Goal: Transaction & Acquisition: Purchase product/service

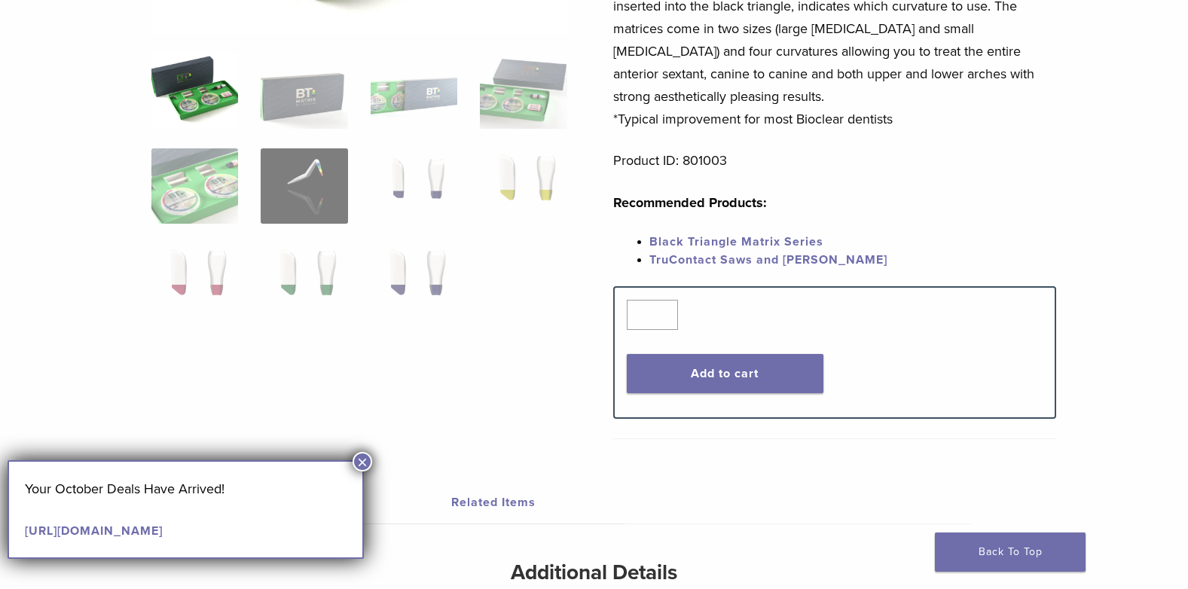
scroll to position [377, 0]
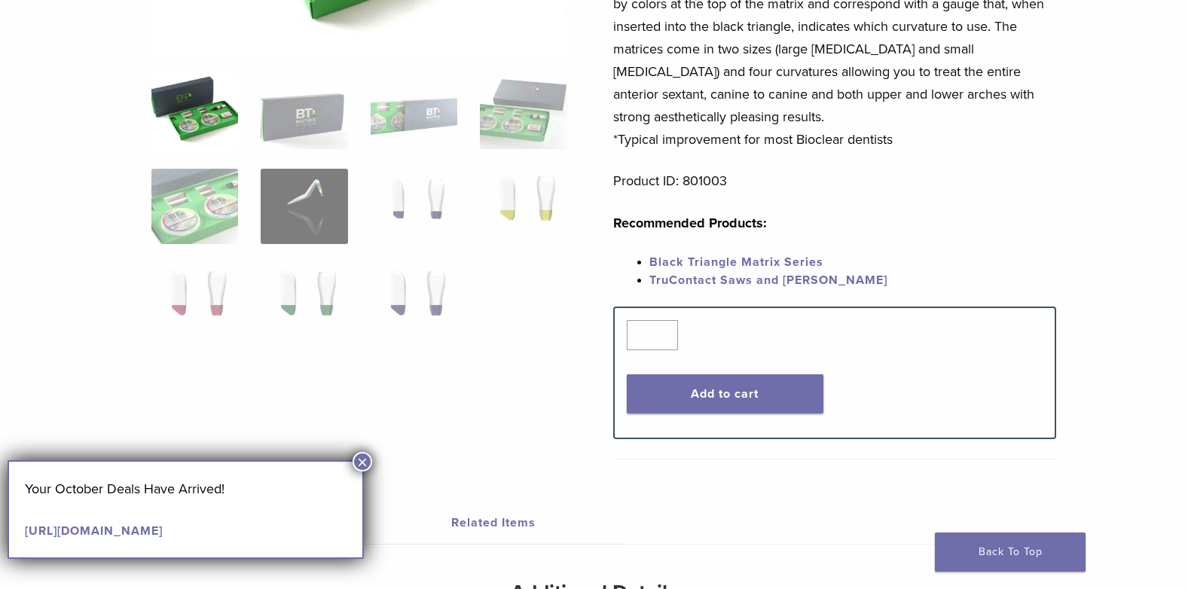
click at [362, 466] on button "×" at bounding box center [363, 462] width 20 height 20
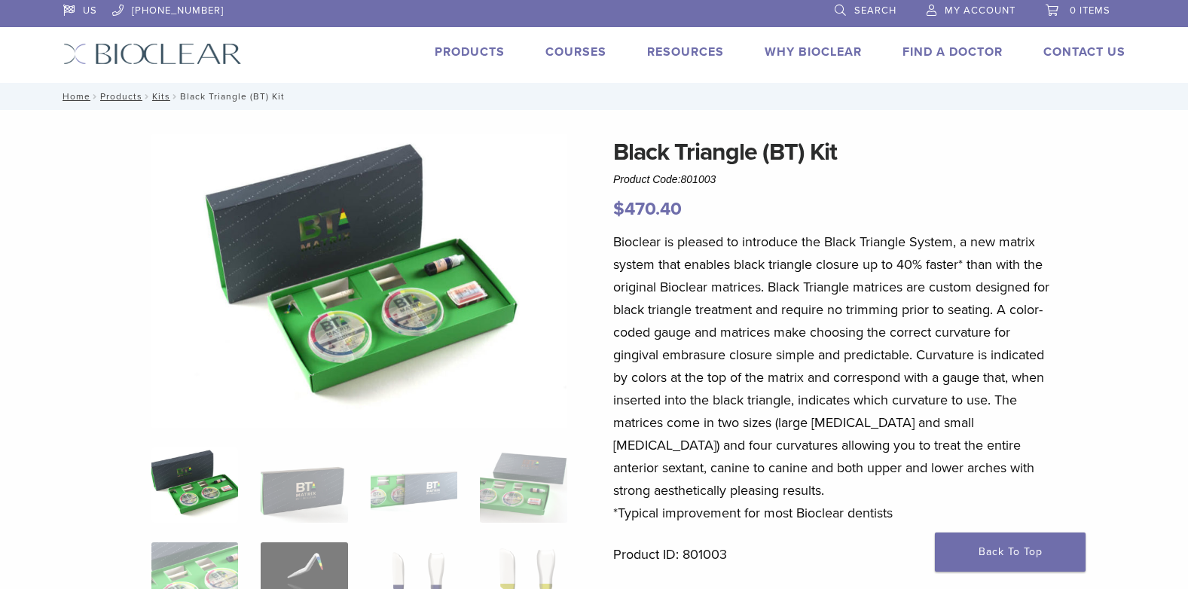
scroll to position [0, 0]
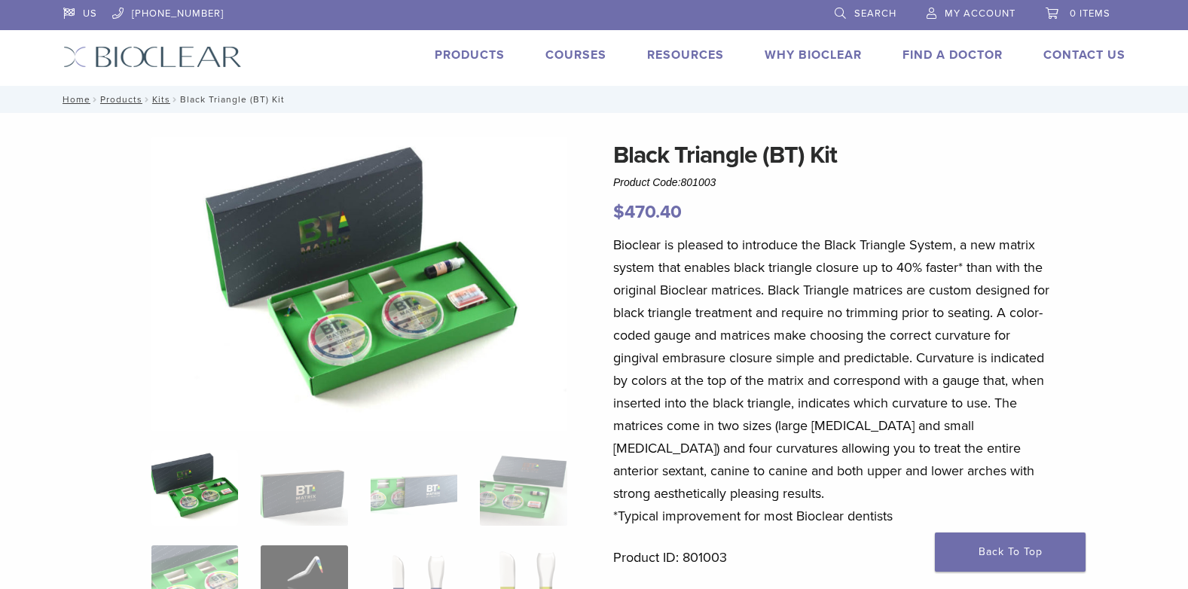
click at [485, 54] on link "Products" at bounding box center [470, 54] width 70 height 15
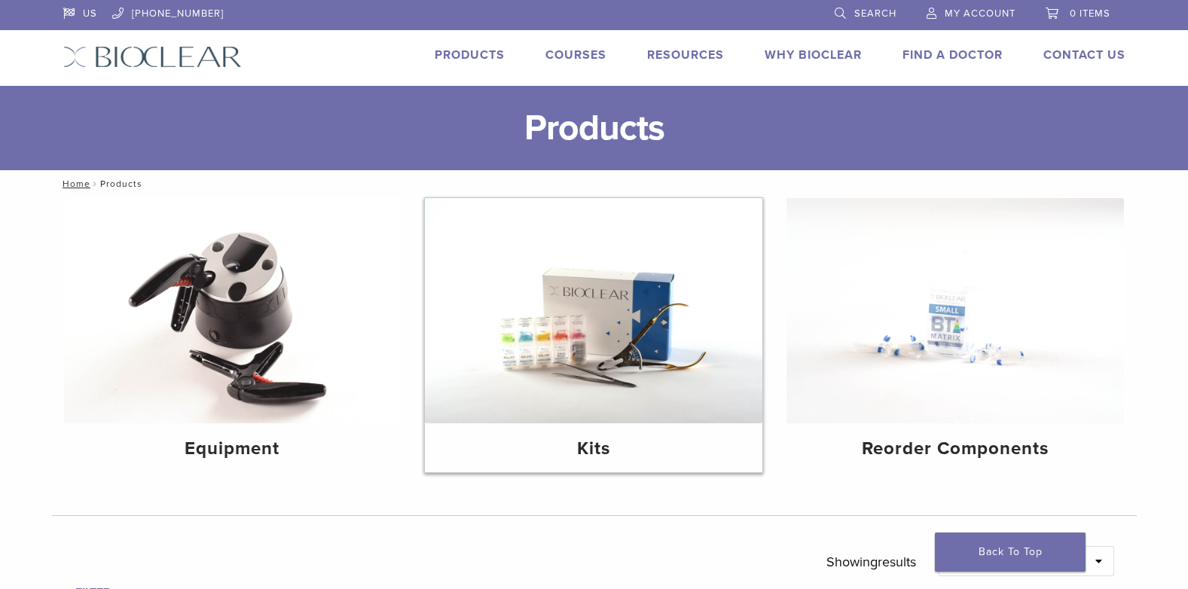
click at [603, 457] on h4 "Kits" at bounding box center [593, 449] width 313 height 27
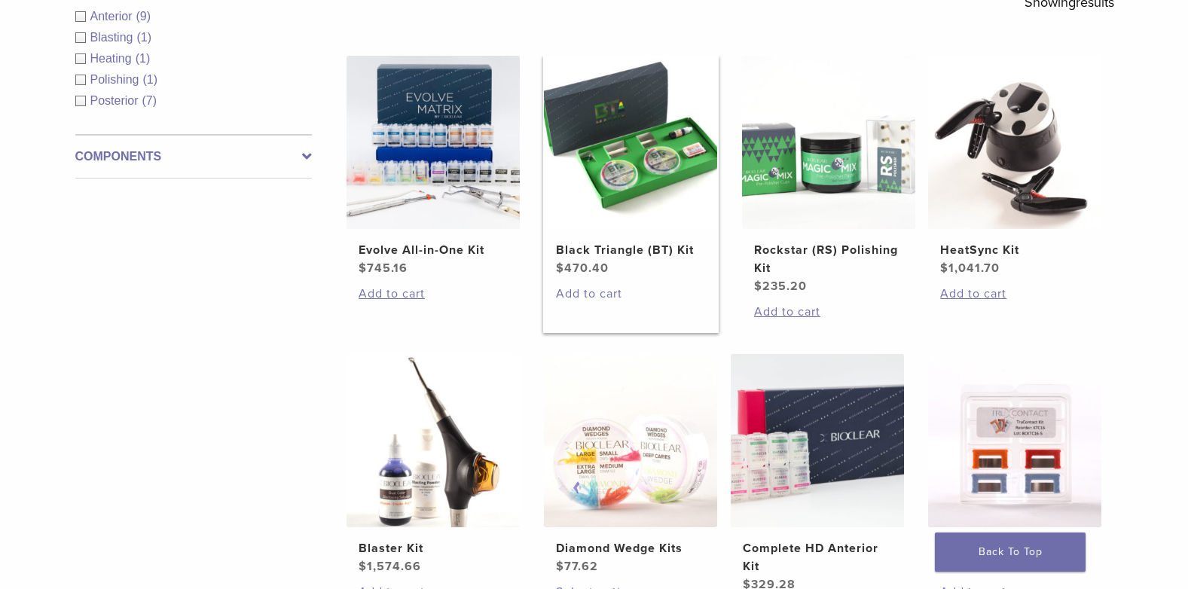
scroll to position [377, 0]
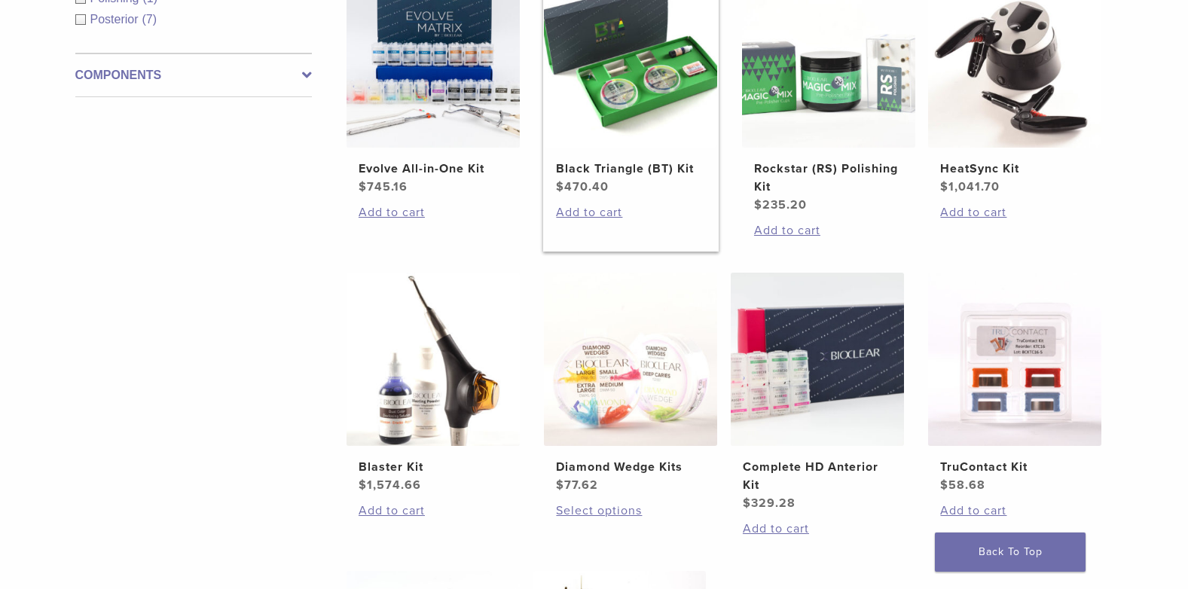
click at [605, 167] on h2 "Black Triangle (BT) Kit" at bounding box center [630, 169] width 149 height 18
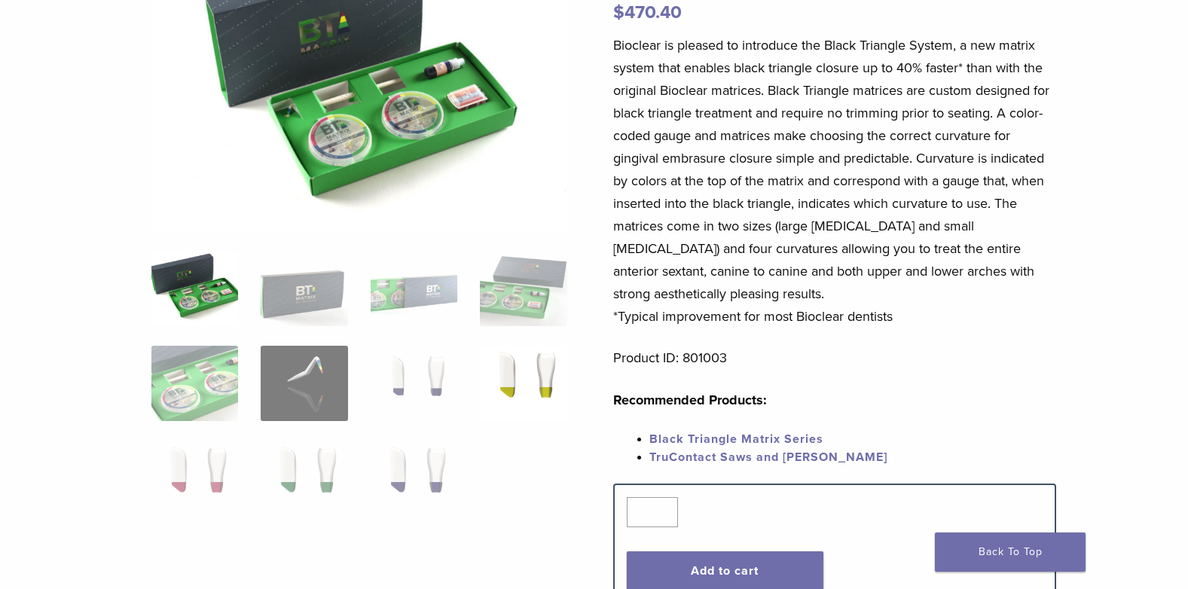
scroll to position [226, 0]
